Goal: Navigation & Orientation: Find specific page/section

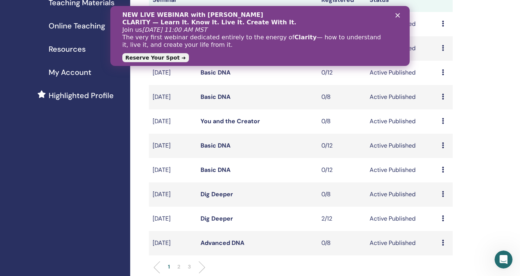
scroll to position [144, 0]
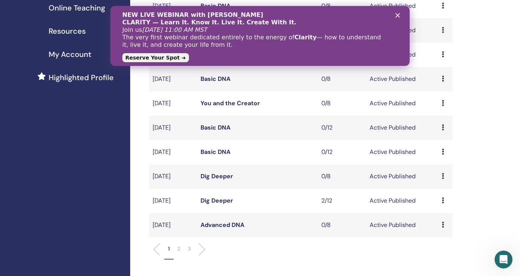
click at [218, 201] on link "Dig Deeper" at bounding box center [216, 200] width 33 height 8
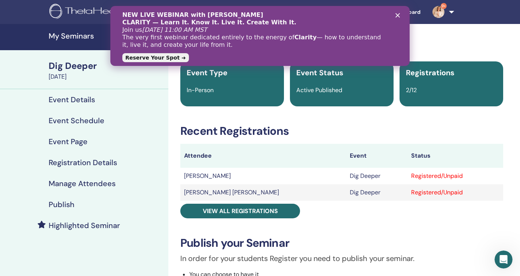
click at [398, 15] on polygon "Fechar" at bounding box center [397, 15] width 4 height 4
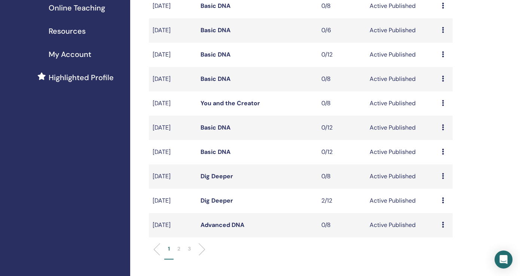
scroll to position [144, 0]
click at [180, 249] on p "2" at bounding box center [178, 249] width 3 height 8
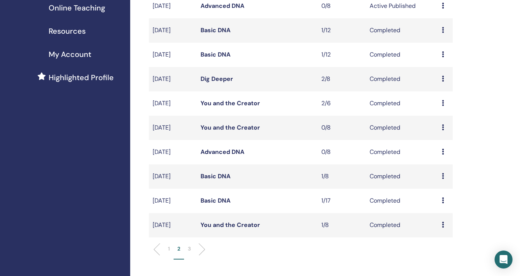
click at [493, 159] on div "My Seminars You can customize the filter to explore upcoming seminars beyond th…" at bounding box center [325, 212] width 390 height 664
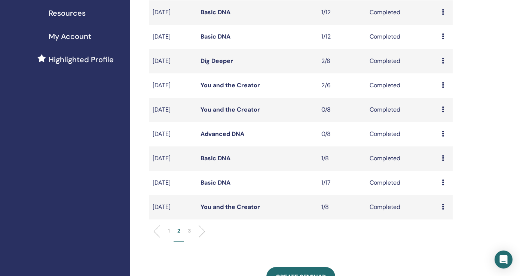
scroll to position [180, 0]
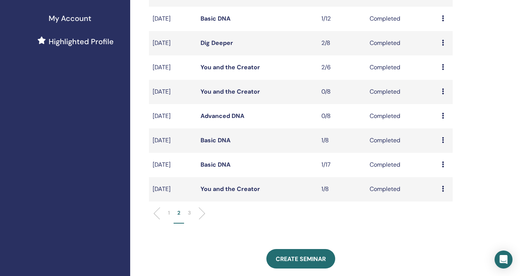
click at [172, 214] on li "1" at bounding box center [168, 216] width 9 height 15
